Goal: Task Accomplishment & Management: Manage account settings

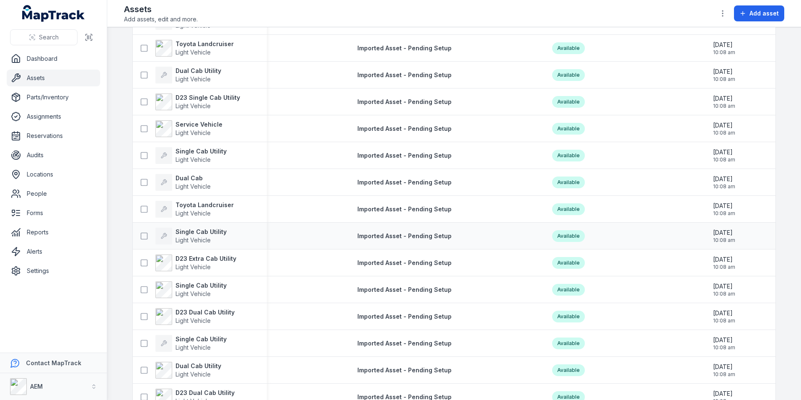
scroll to position [314, 0]
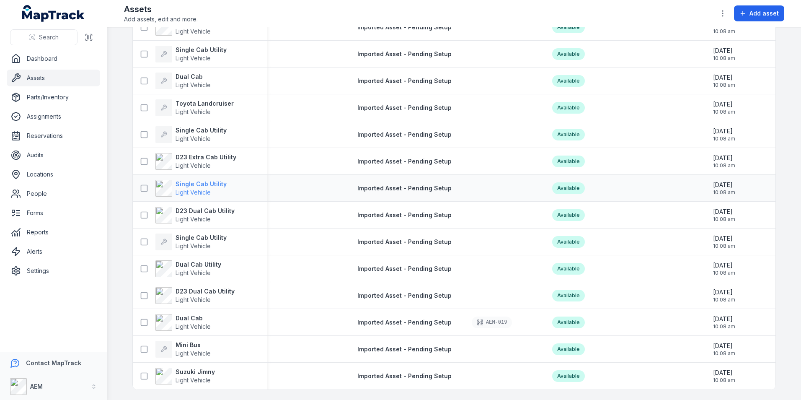
click at [194, 189] on span "Light Vehicle" at bounding box center [193, 192] width 35 height 7
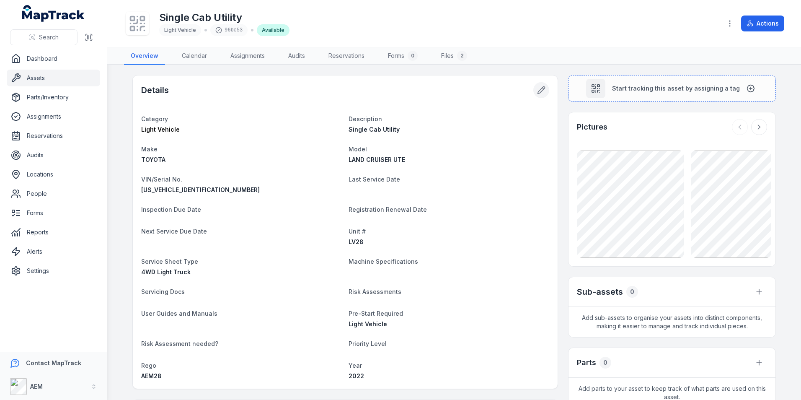
click at [538, 97] on button at bounding box center [541, 90] width 16 height 16
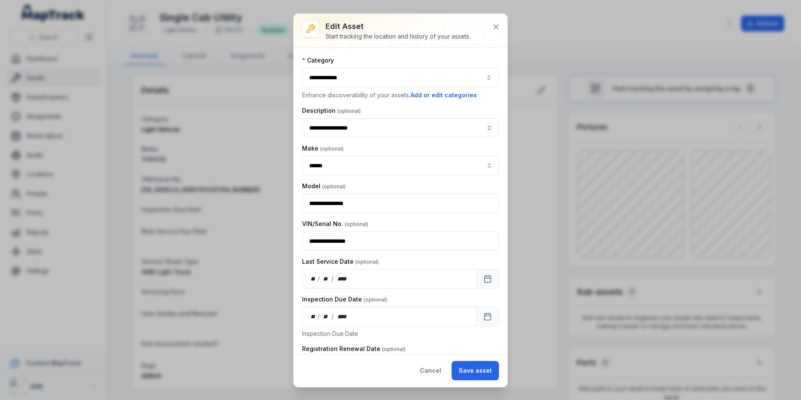
scroll to position [42, 0]
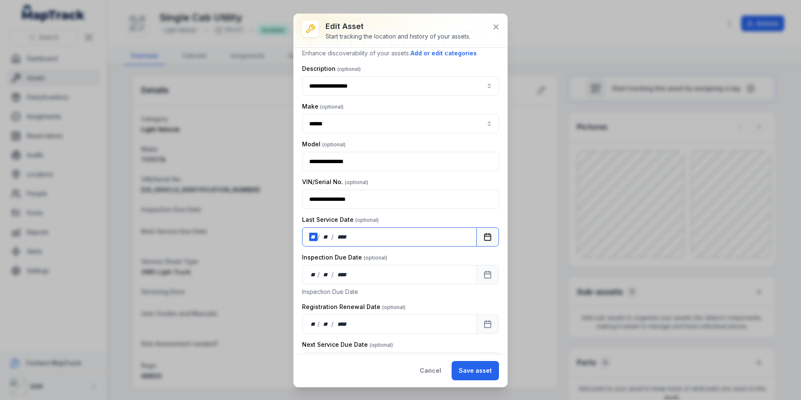
click at [314, 233] on div "**" at bounding box center [313, 237] width 8 height 8
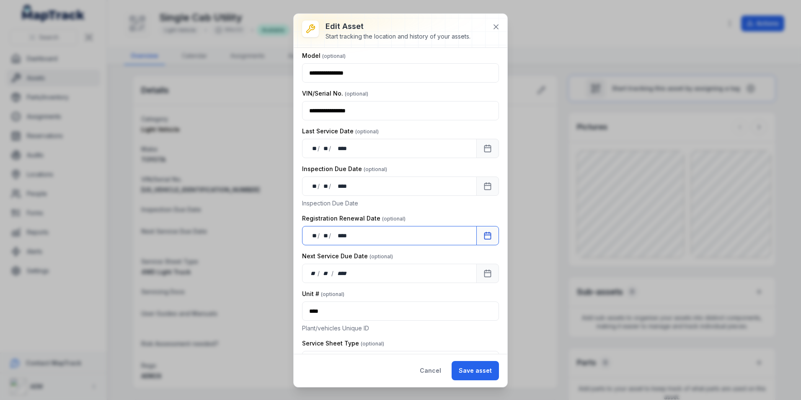
scroll to position [126, 0]
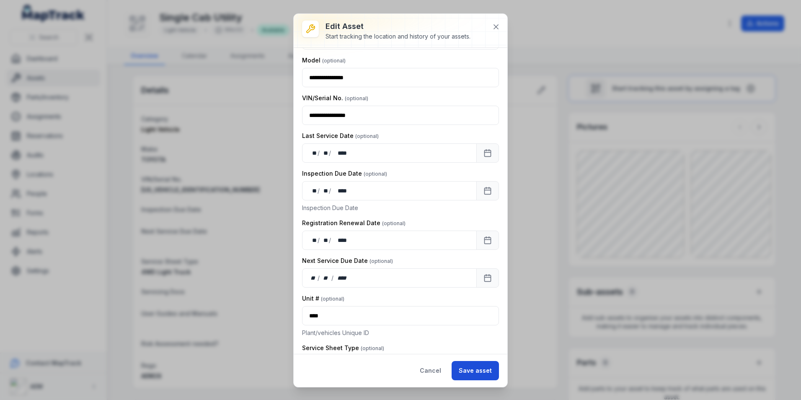
click at [473, 371] on button "Save asset" at bounding box center [475, 370] width 47 height 19
